Goal: Information Seeking & Learning: Learn about a topic

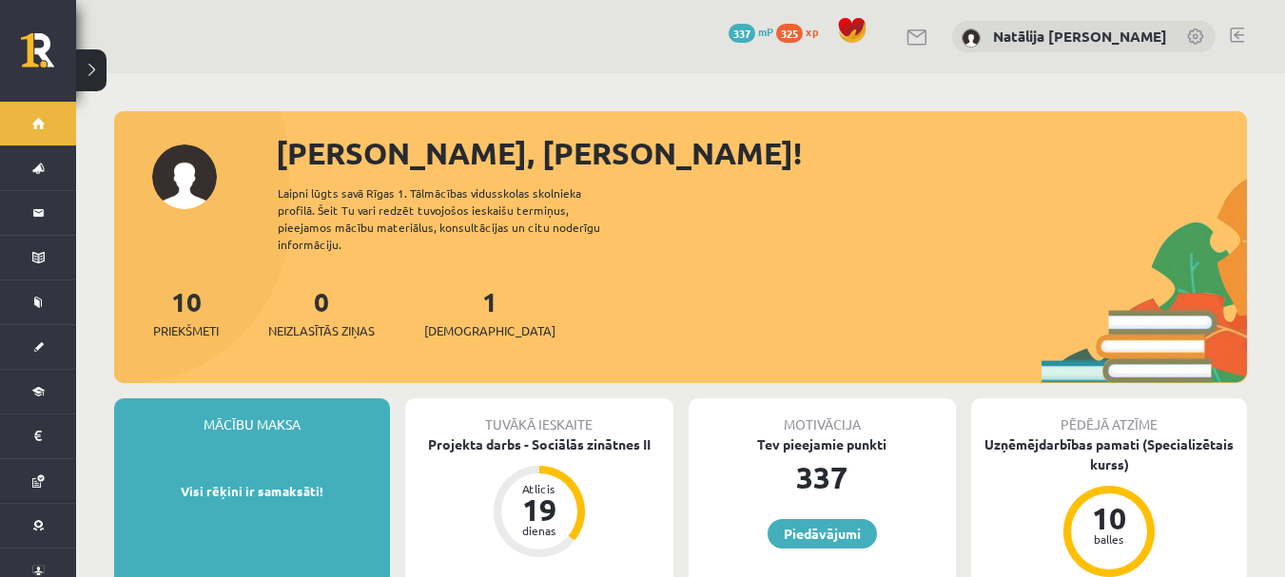
scroll to position [1091, 0]
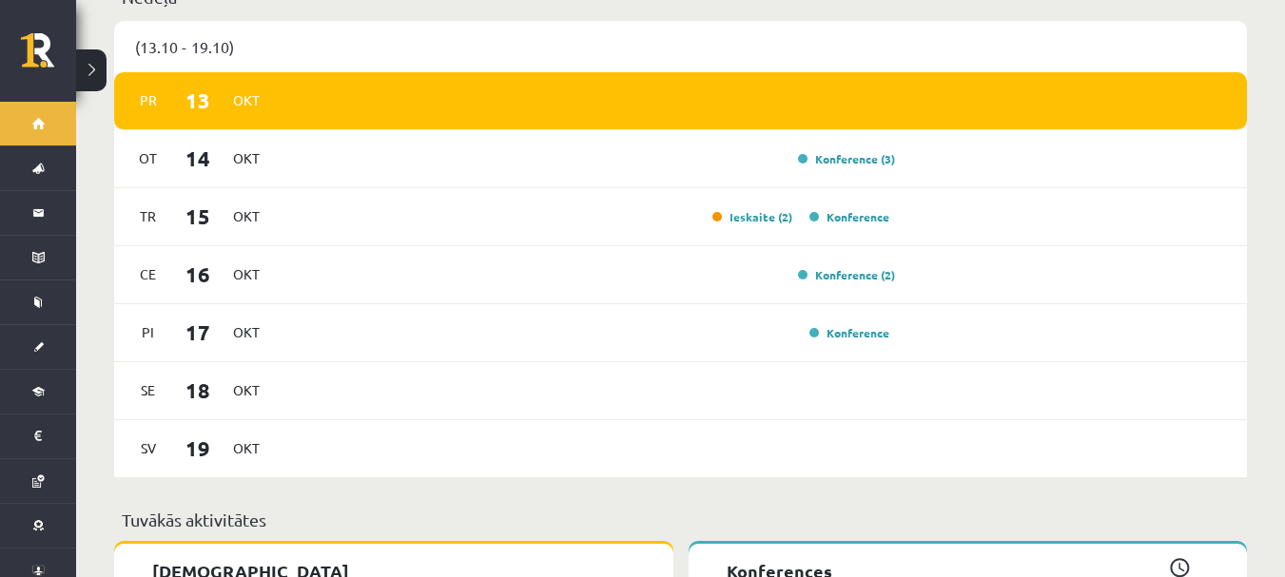
click at [831, 107] on div "Pr 13 Okt" at bounding box center [680, 101] width 1133 height 58
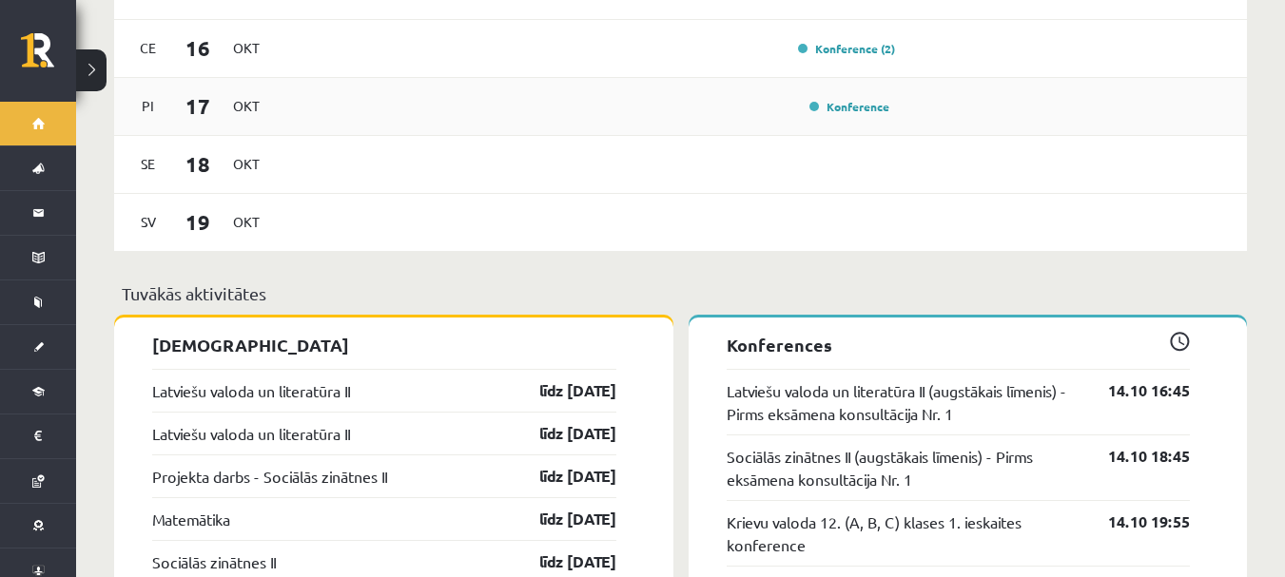
scroll to position [1369, 0]
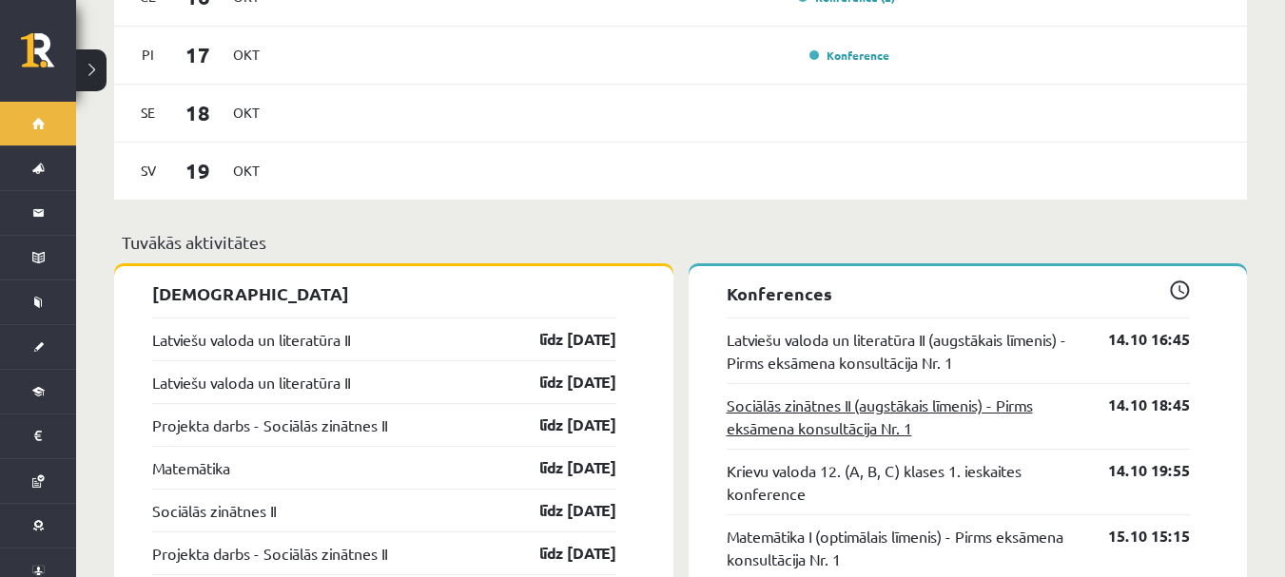
click at [863, 410] on link "Sociālās zinātnes II (augstākais līmenis) - Pirms eksāmena konsultācija Nr. 1" at bounding box center [904, 417] width 354 height 46
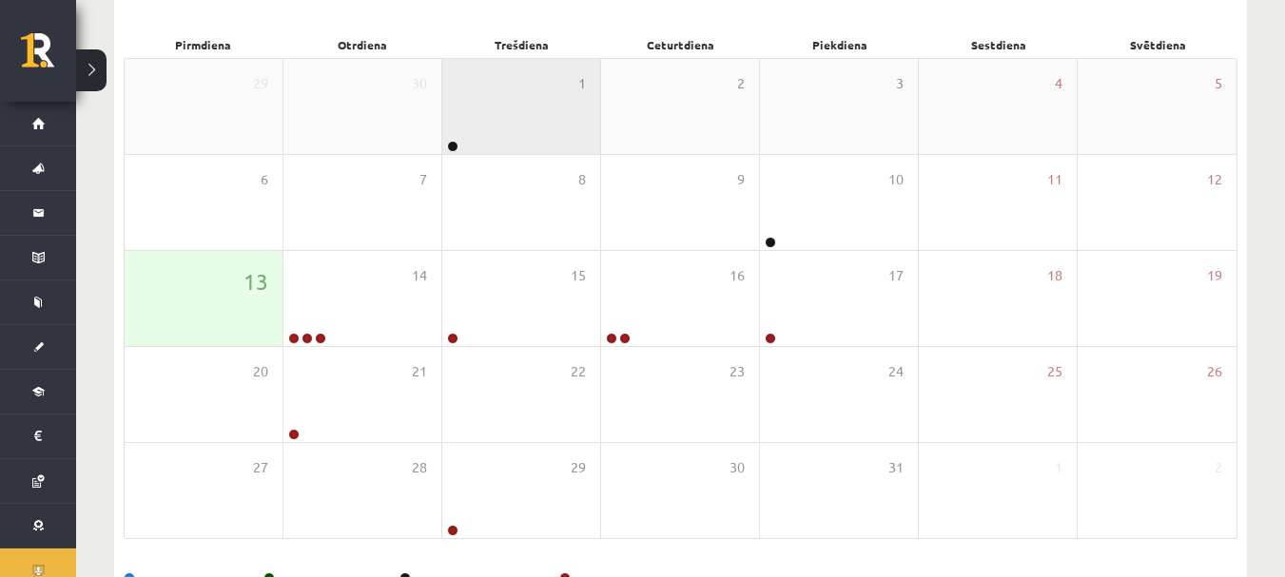
scroll to position [281, 0]
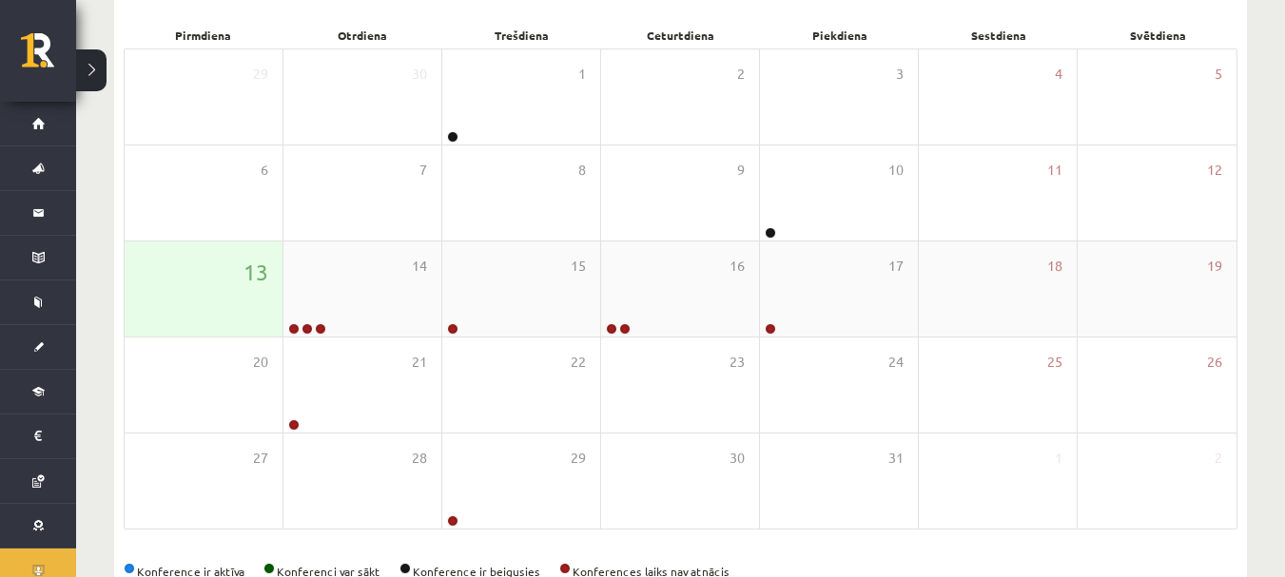
click at [243, 293] on div "13" at bounding box center [204, 289] width 158 height 95
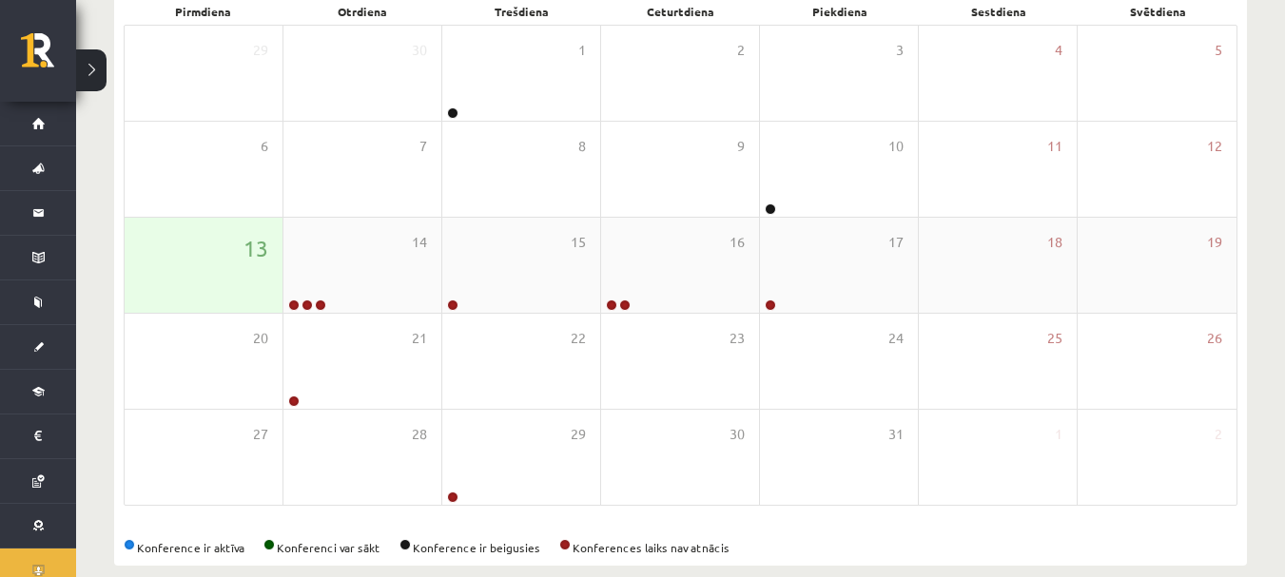
scroll to position [332, 0]
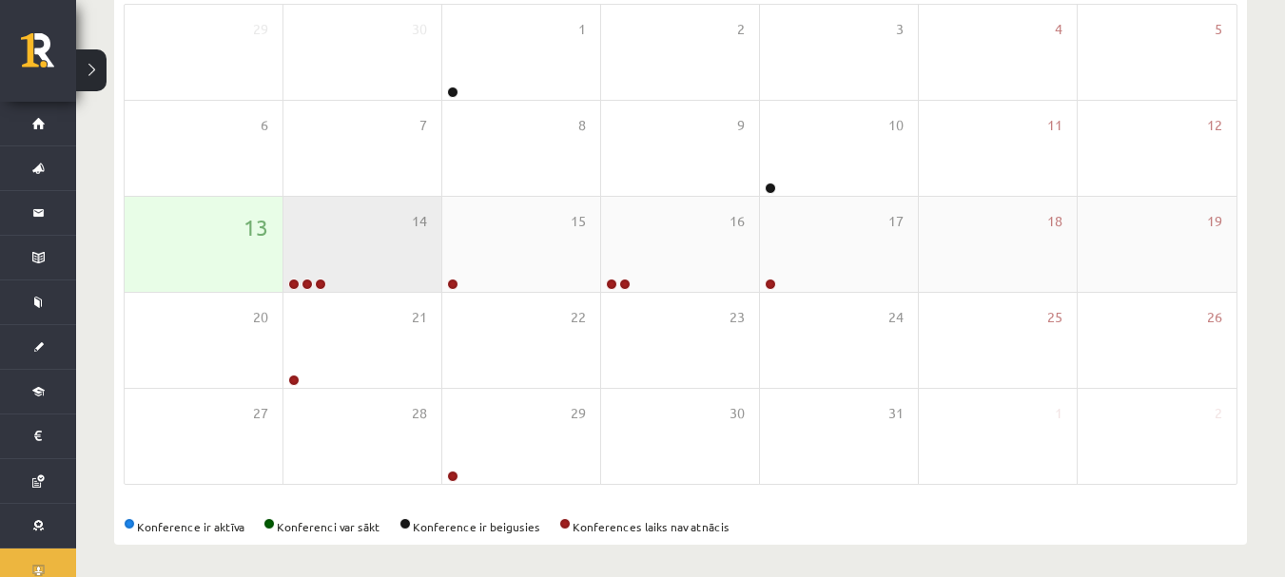
scroll to position [332, 0]
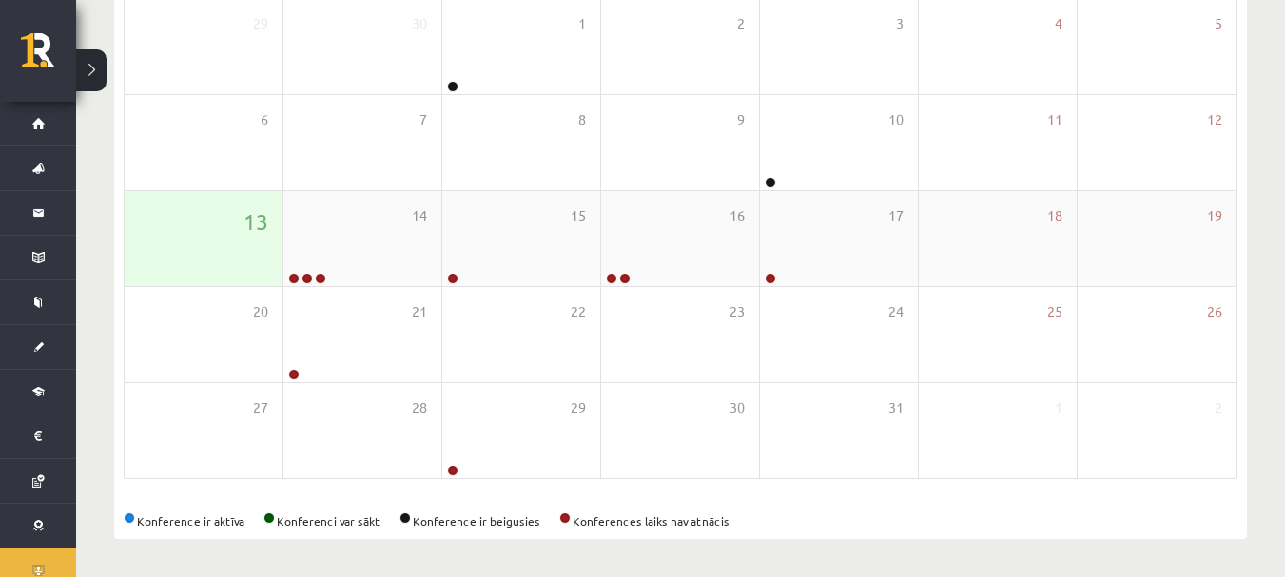
click at [216, 262] on div "13" at bounding box center [204, 238] width 158 height 95
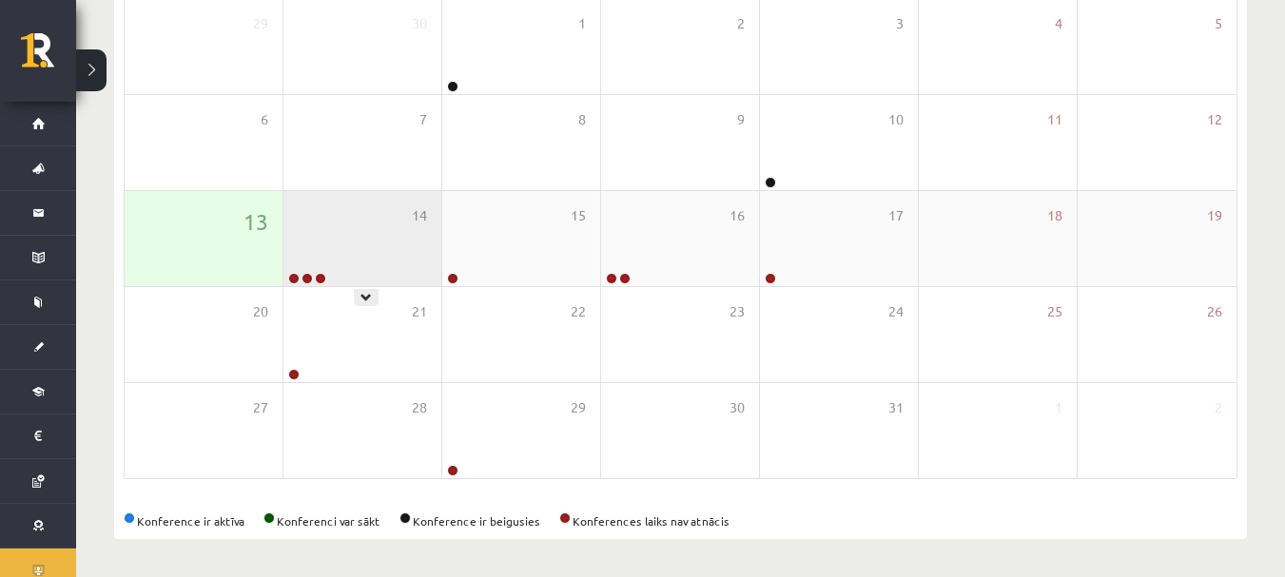
click at [309, 249] on div "14" at bounding box center [362, 238] width 158 height 95
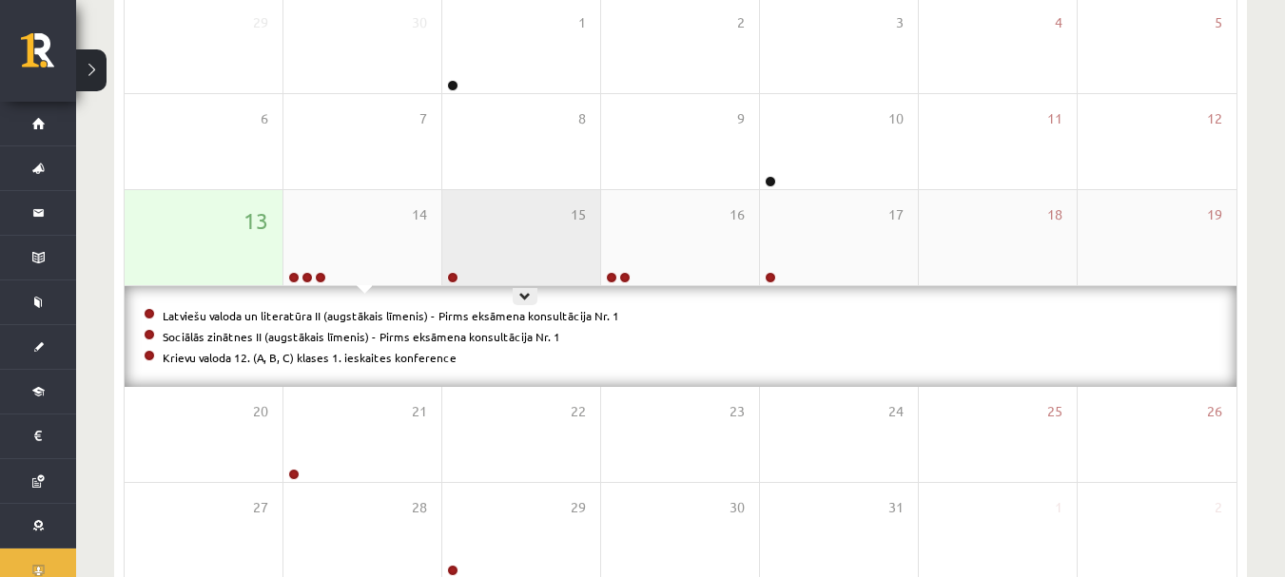
click at [563, 237] on div "15" at bounding box center [521, 237] width 158 height 95
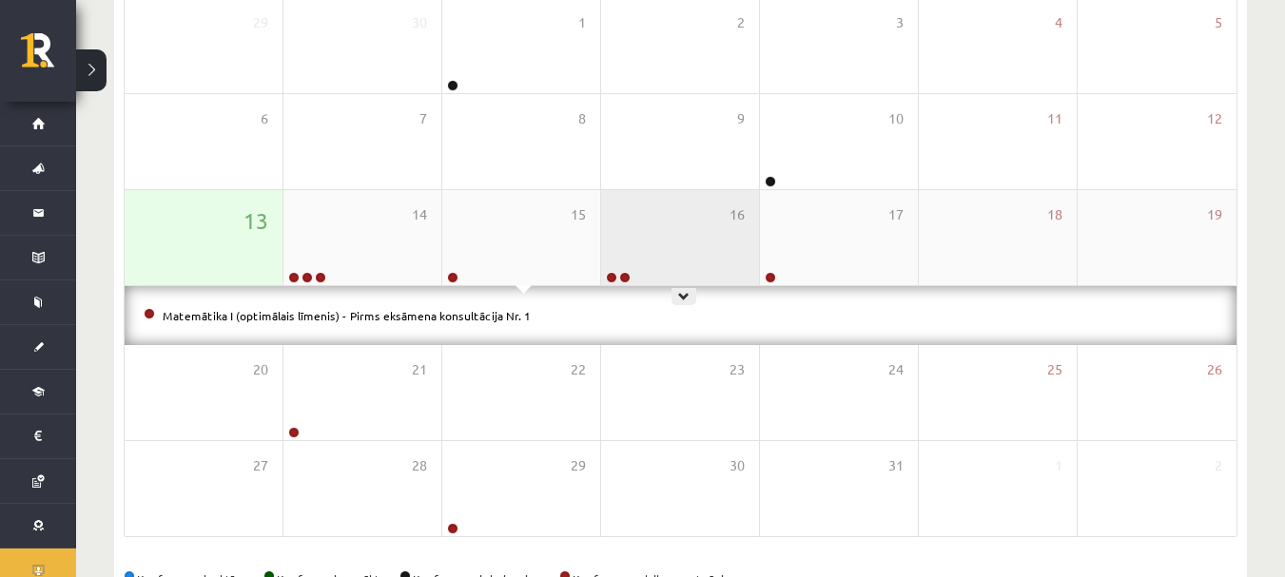
click at [690, 236] on div "16" at bounding box center [680, 237] width 158 height 95
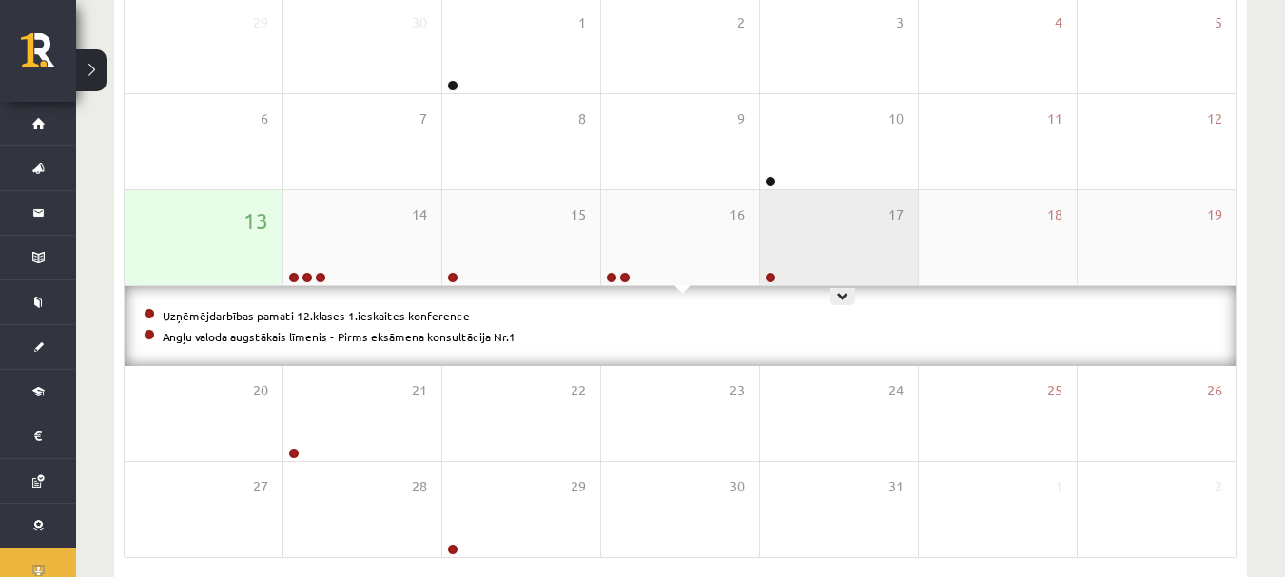
click at [777, 221] on div "17" at bounding box center [839, 237] width 158 height 95
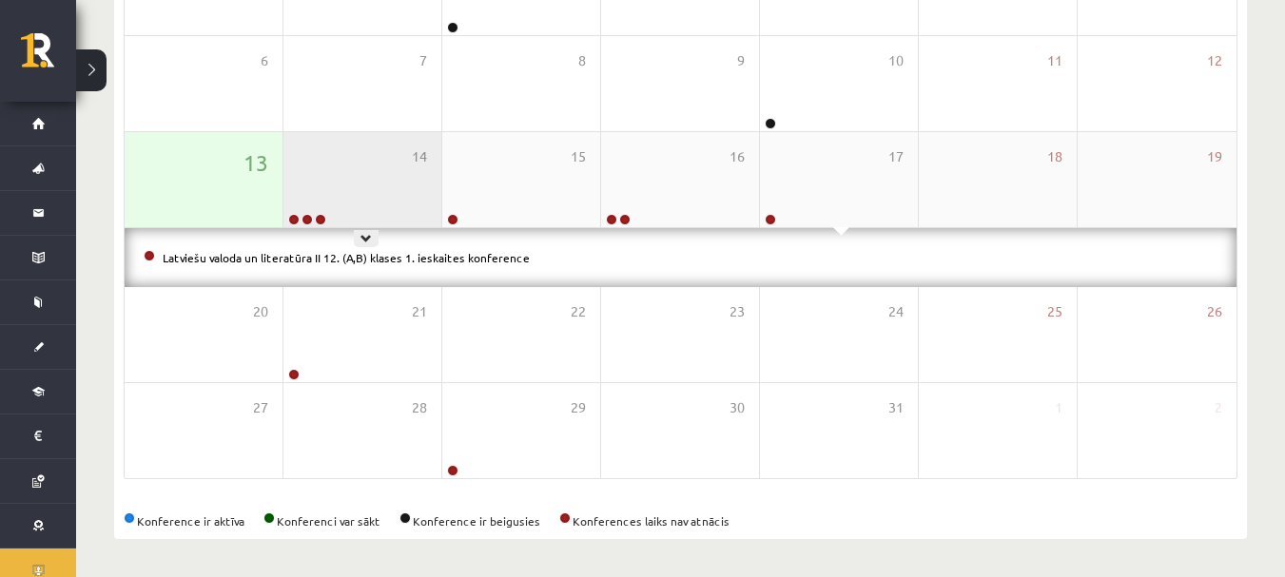
scroll to position [0, 0]
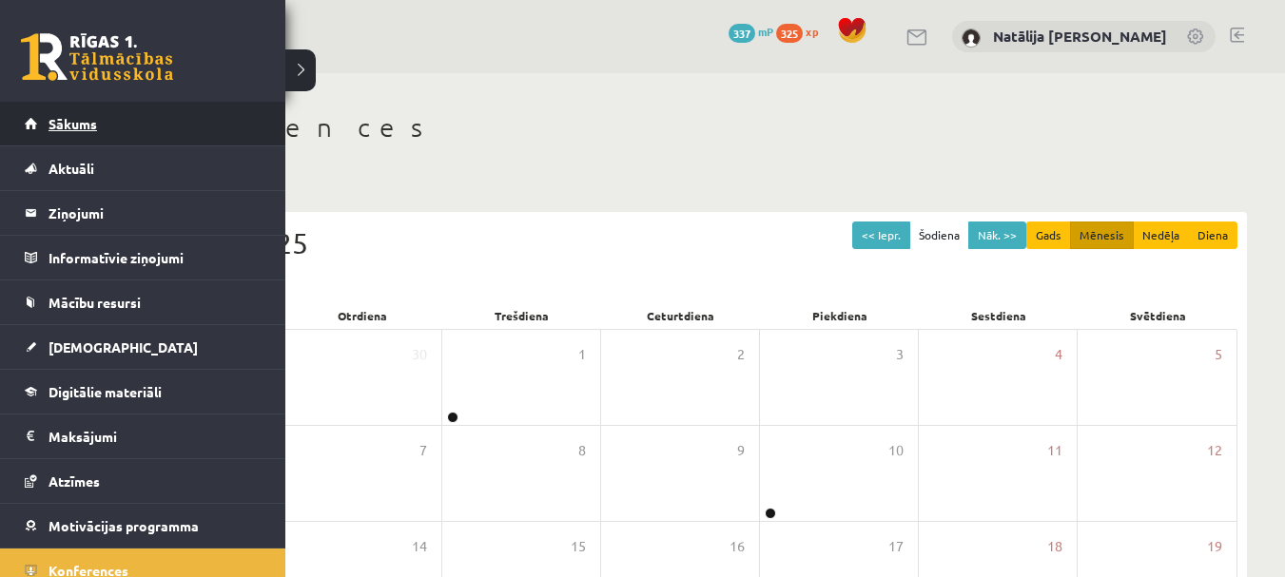
click at [88, 116] on span "Sākums" at bounding box center [73, 123] width 49 height 17
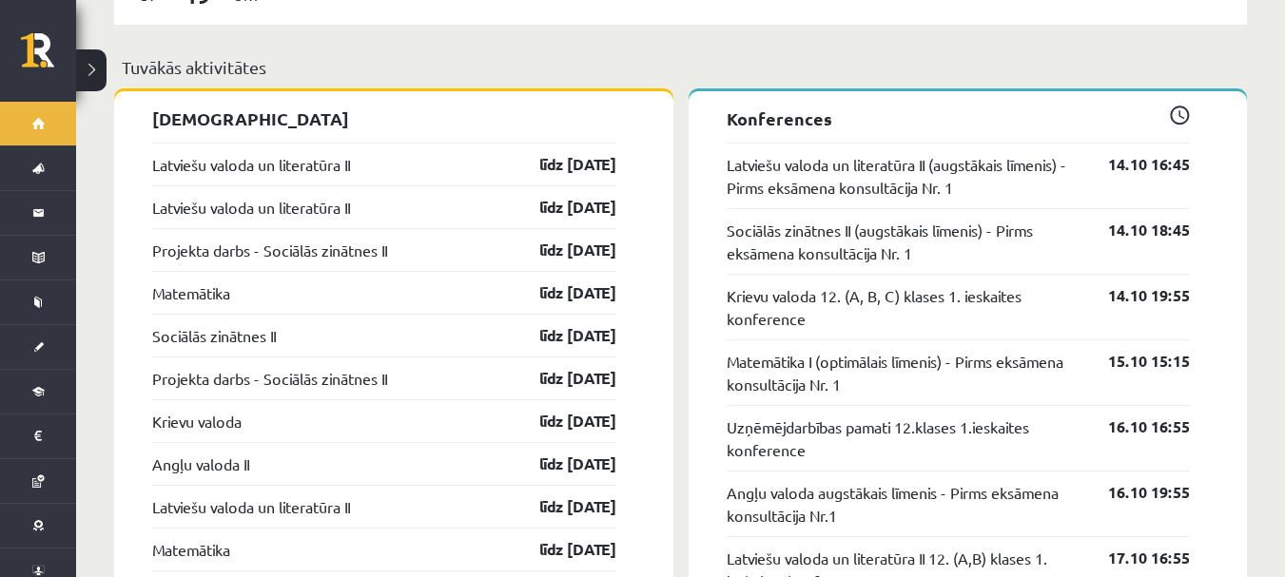
scroll to position [1543, 0]
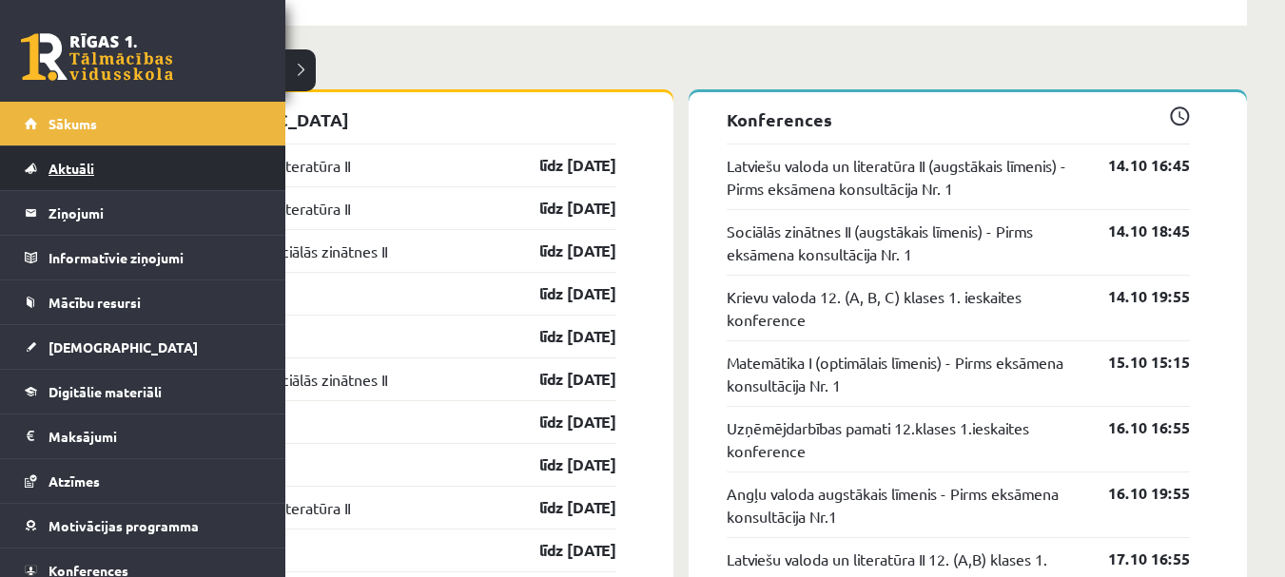
click at [63, 171] on span "Aktuāli" at bounding box center [72, 168] width 46 height 17
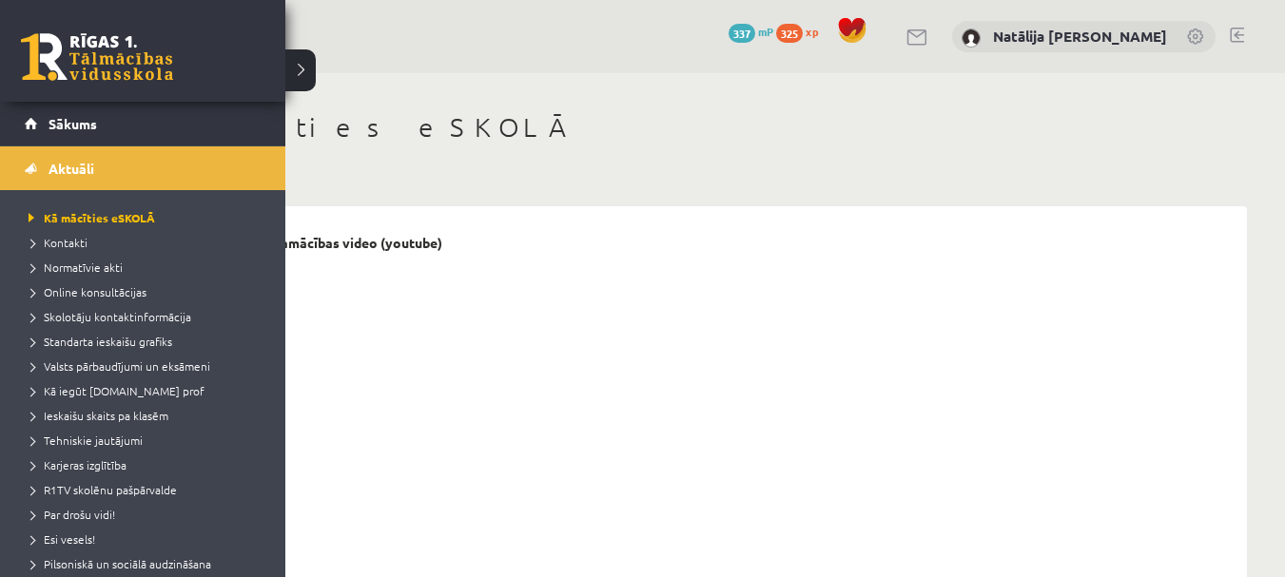
click at [49, 72] on link at bounding box center [97, 57] width 152 height 48
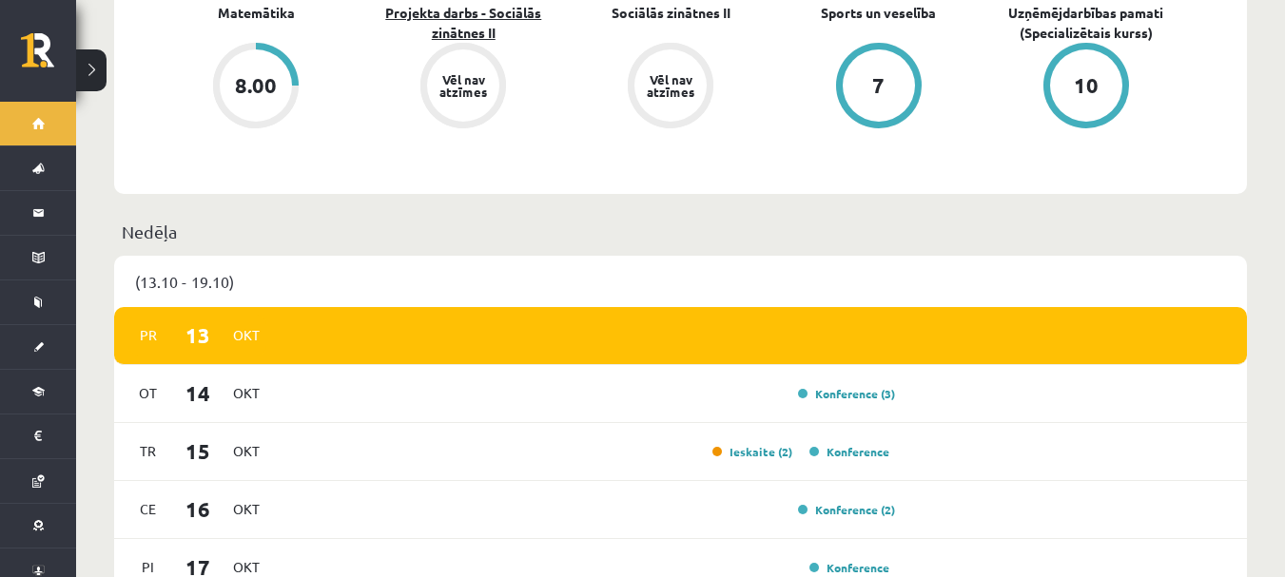
scroll to position [857, 0]
